Goal: Task Accomplishment & Management: Manage account settings

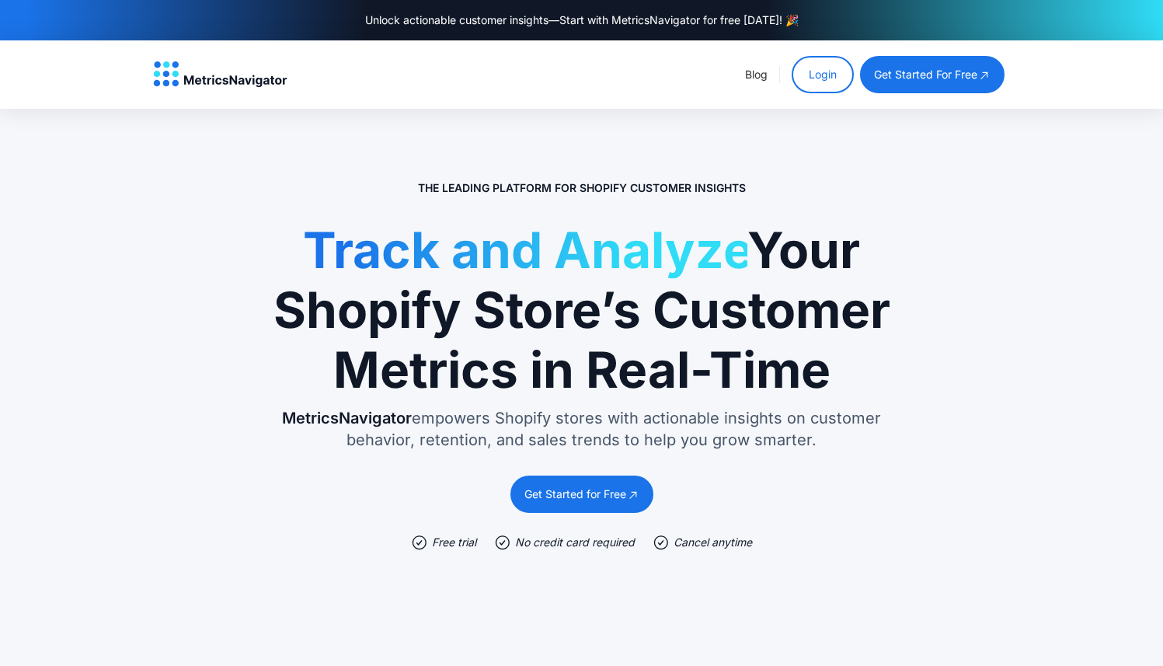
click at [820, 75] on link "Login" at bounding box center [823, 74] width 62 height 37
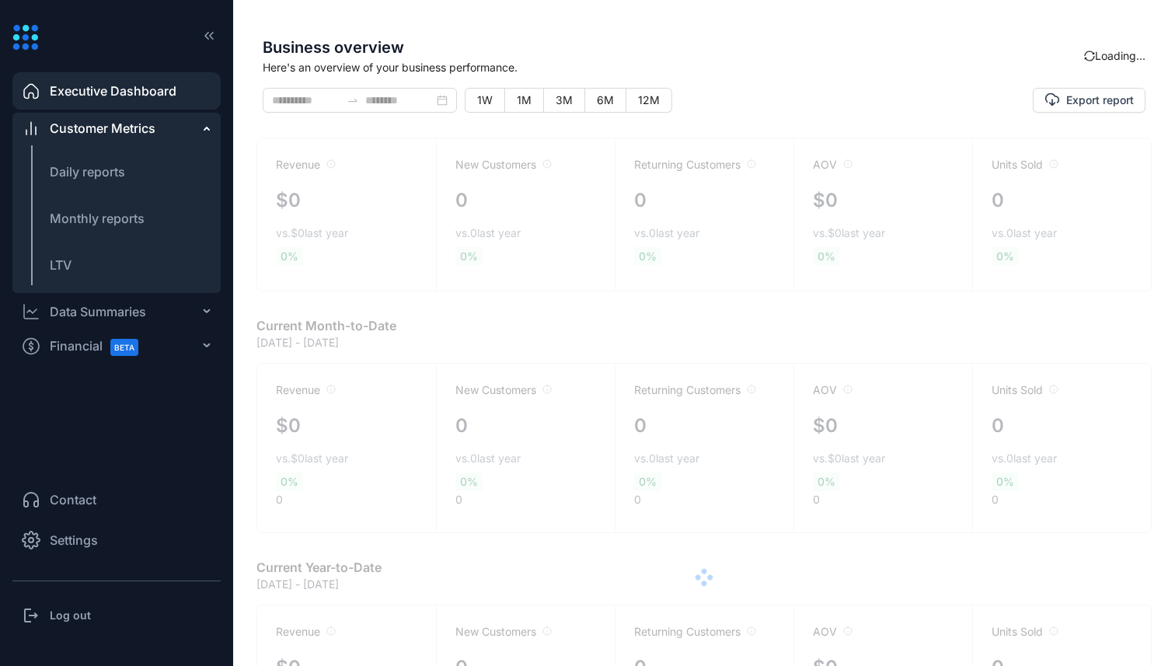
type input "**********"
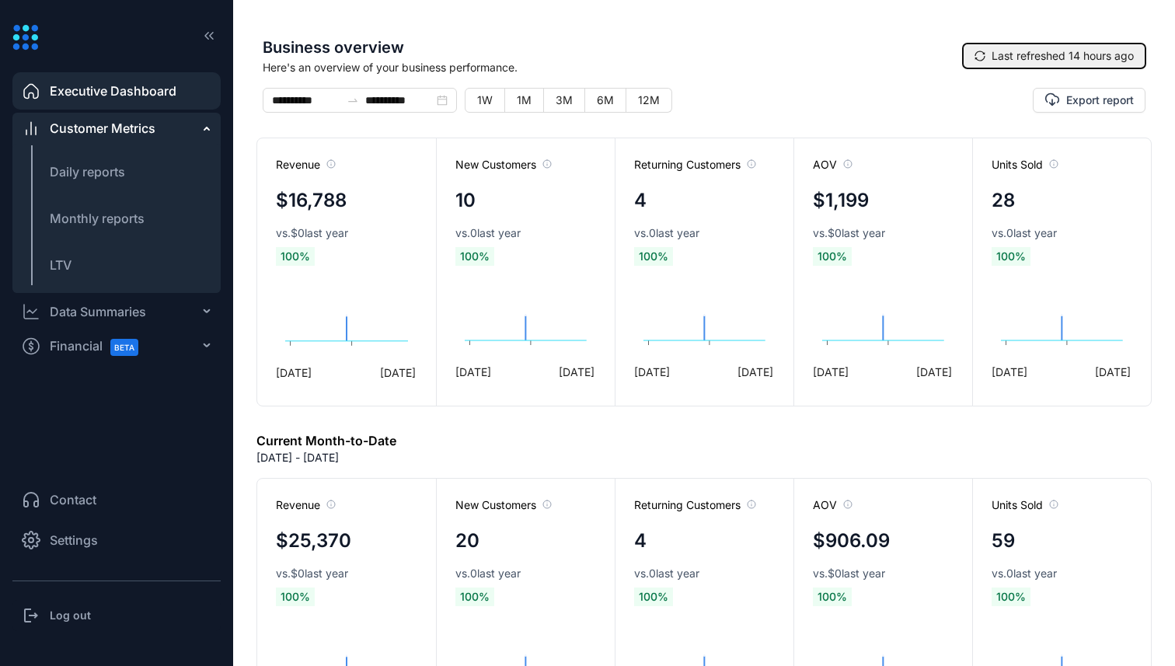
click at [1014, 59] on span "Last refreshed 14 hours ago" at bounding box center [1062, 55] width 142 height 17
